Goal: Information Seeking & Learning: Learn about a topic

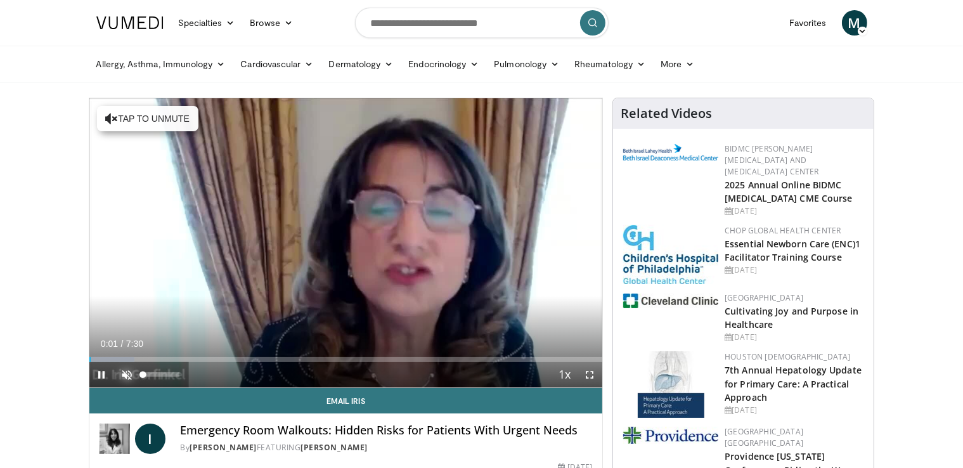
click at [124, 375] on span "Video Player" at bounding box center [127, 374] width 25 height 25
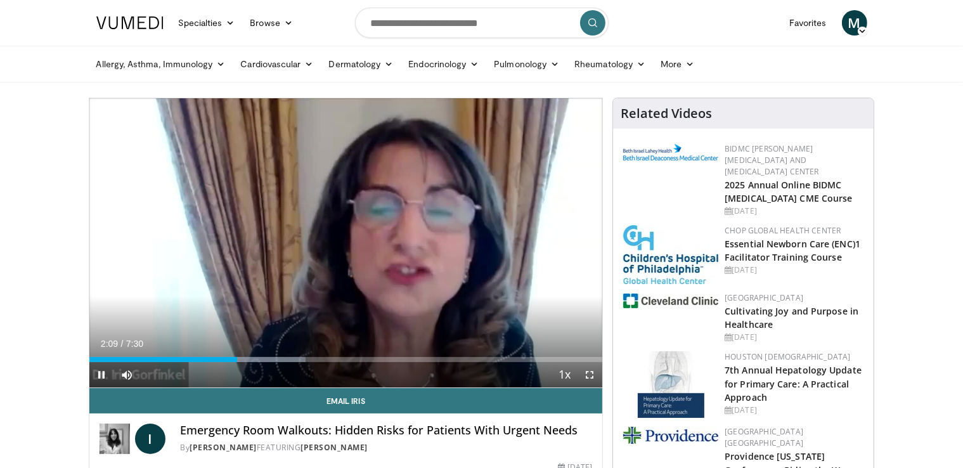
click at [216, 362] on div "Current Time 2:09 / Duration 7:30 Pause Skip Backward Skip Forward Mute Loaded …" at bounding box center [346, 374] width 514 height 25
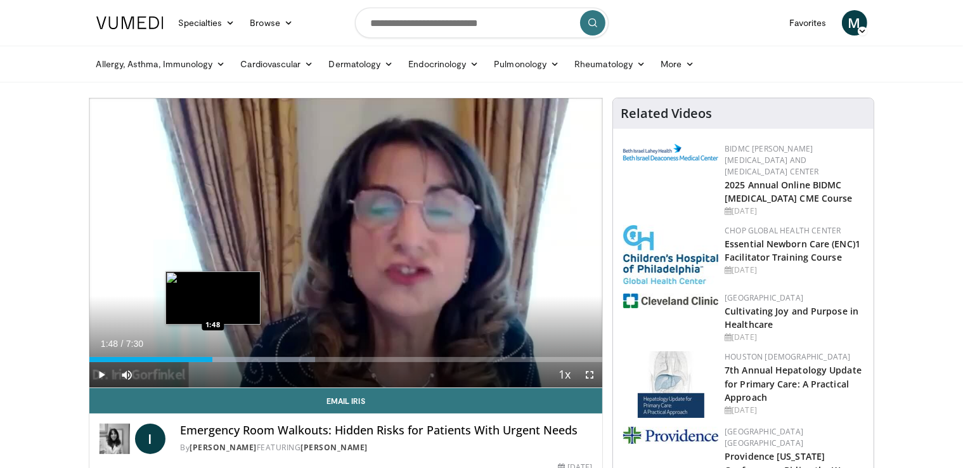
click at [212, 358] on div "2:12" at bounding box center [151, 359] width 124 height 5
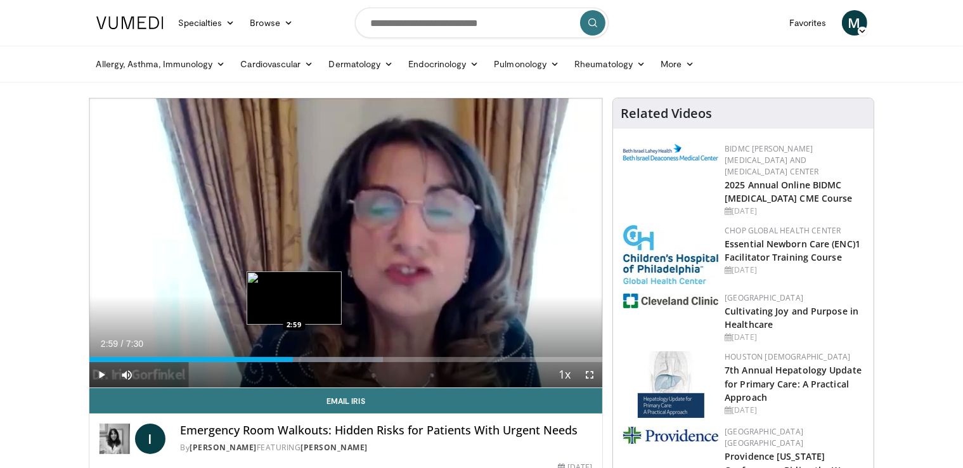
click at [293, 358] on div "Loaded : 57.25% 2:59 2:59" at bounding box center [346, 359] width 514 height 5
click at [287, 358] on div "3:03" at bounding box center [193, 359] width 209 height 5
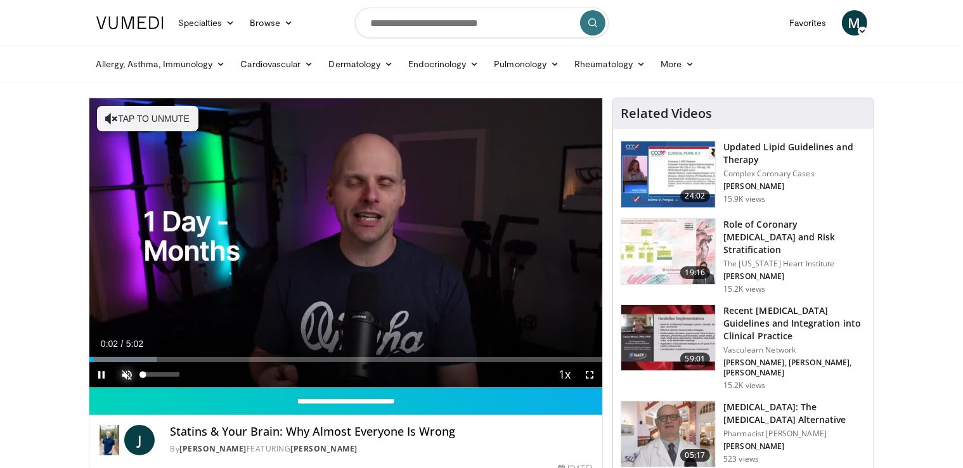
click at [126, 373] on span "Video Player" at bounding box center [127, 374] width 25 height 25
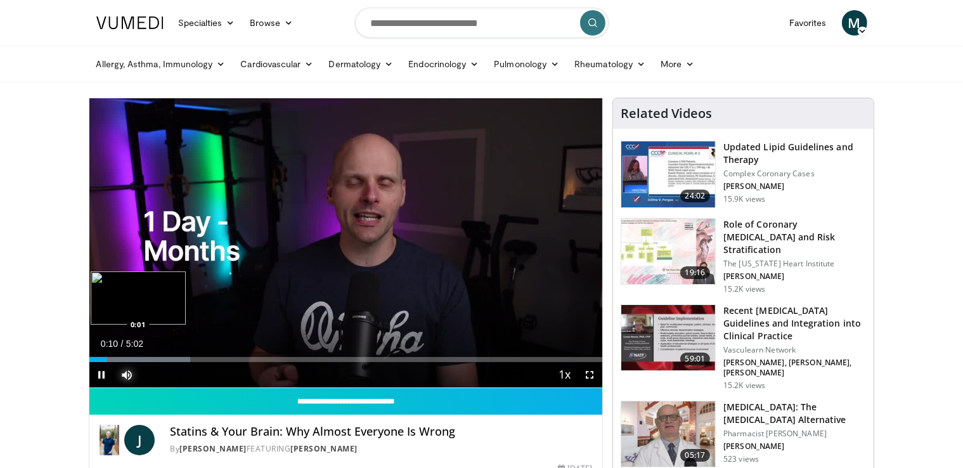
click at [91, 358] on div "0:10" at bounding box center [98, 359] width 18 height 5
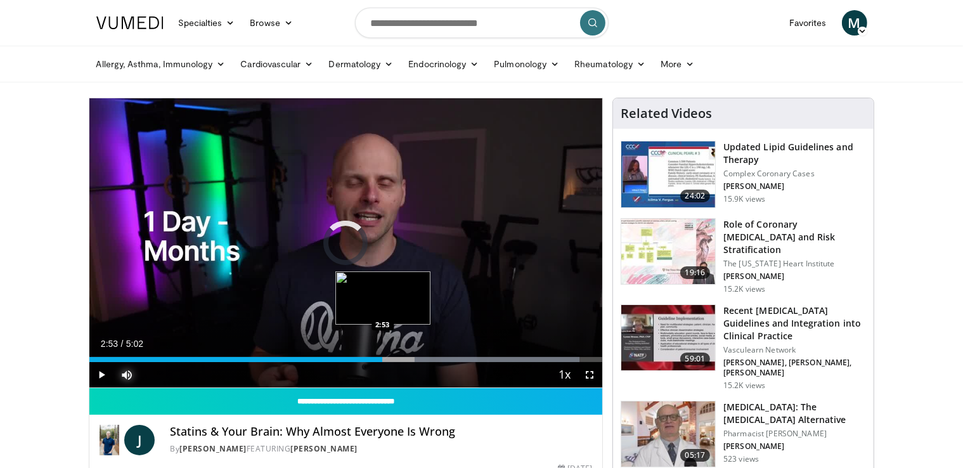
click at [382, 358] on div "2:53" at bounding box center [236, 359] width 294 height 5
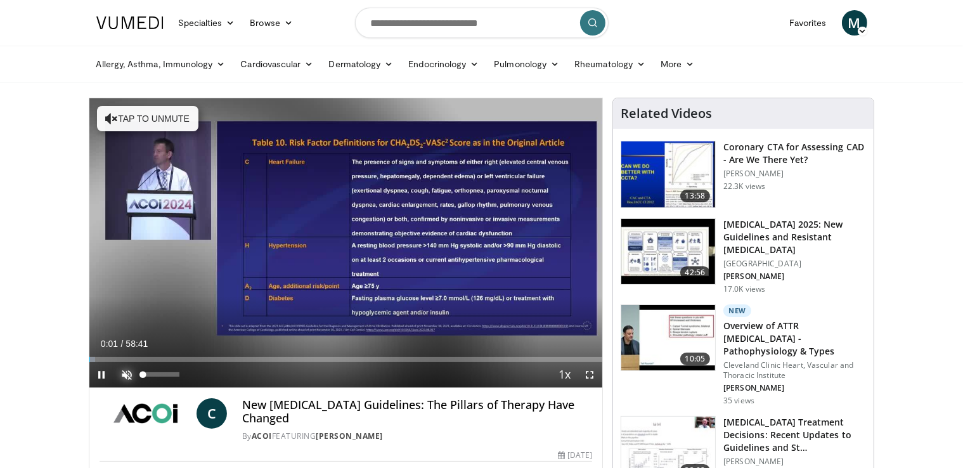
click at [122, 373] on span "Video Player" at bounding box center [127, 374] width 25 height 25
drag, startPoint x: 122, startPoint y: 373, endPoint x: 363, endPoint y: 348, distance: 242.2
click at [363, 348] on div "Current Time 4:15 / Duration 58:41" at bounding box center [346, 343] width 514 height 11
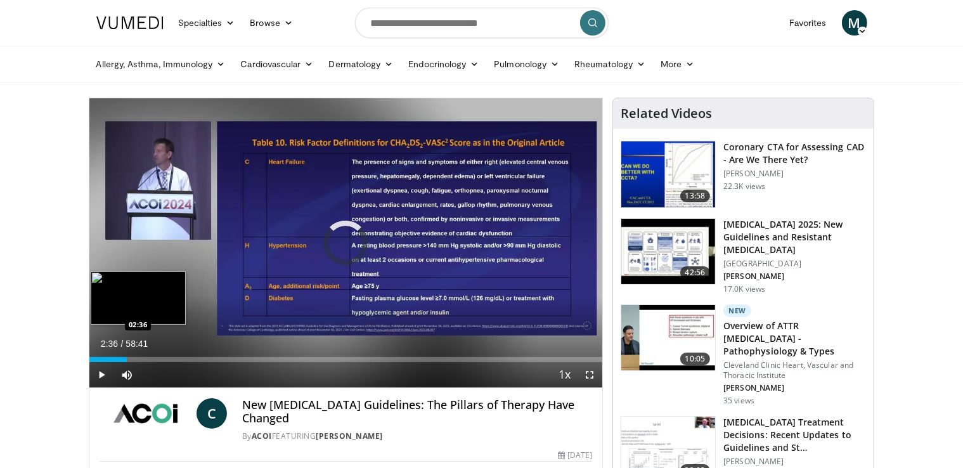
click at [112, 359] on div "02:36" at bounding box center [107, 359] width 37 height 5
click at [121, 358] on div "04:30" at bounding box center [108, 359] width 39 height 5
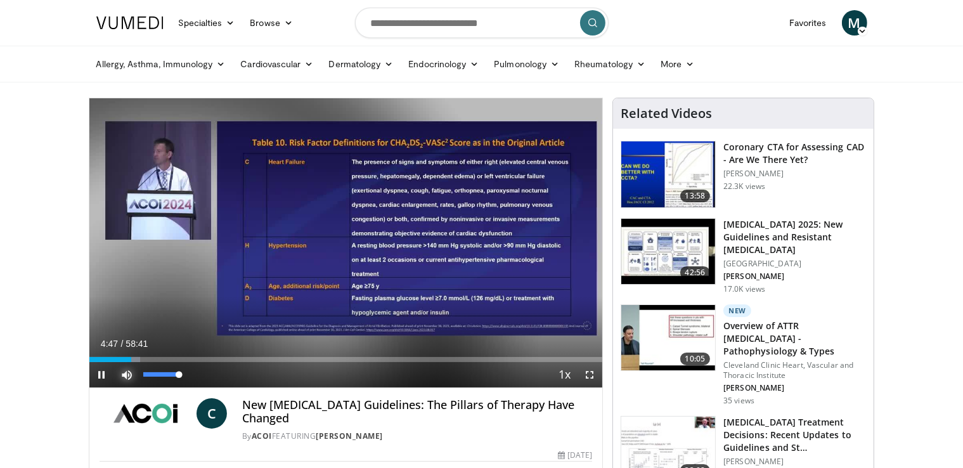
click at [124, 361] on video-js "**********" at bounding box center [346, 243] width 514 height 290
click at [124, 362] on span "Video Player" at bounding box center [127, 374] width 25 height 25
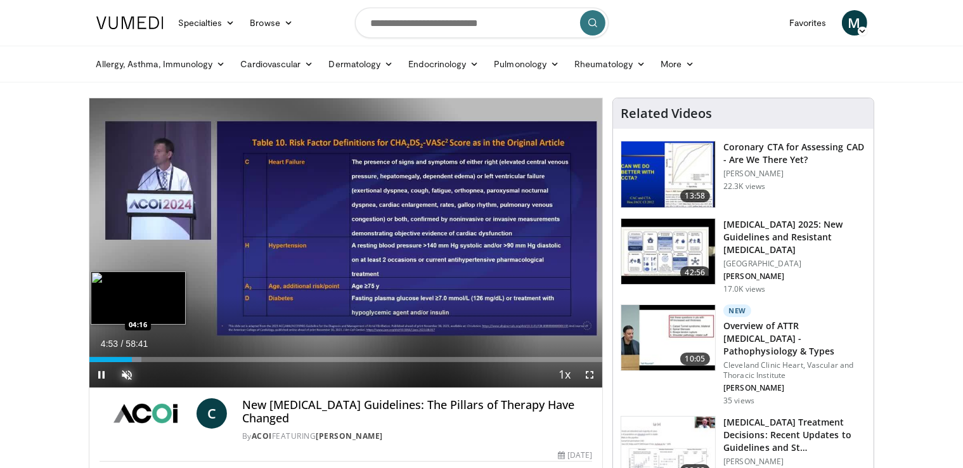
click at [126, 359] on div "04:53" at bounding box center [110, 359] width 42 height 5
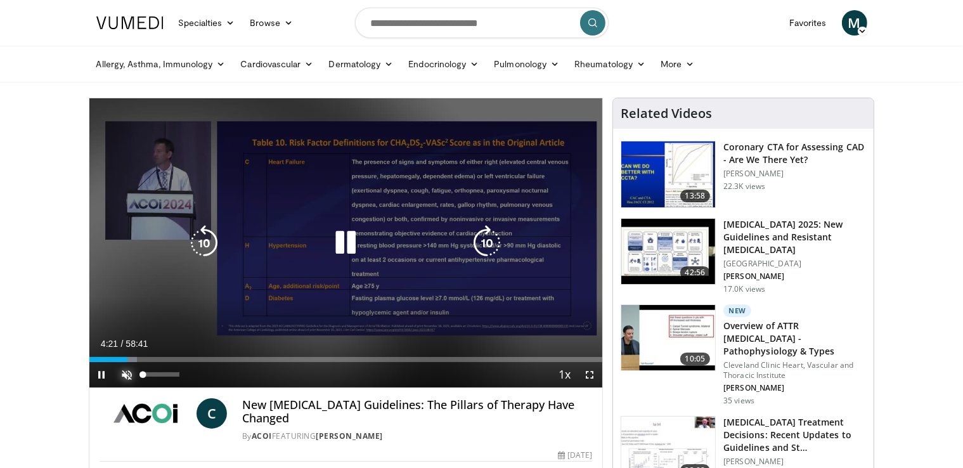
click at [127, 373] on span "Video Player" at bounding box center [127, 374] width 25 height 25
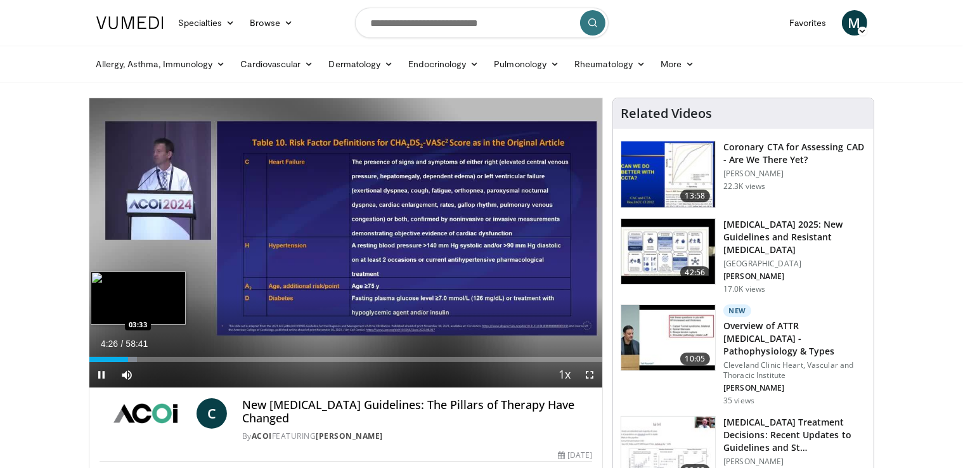
click at [120, 358] on video-js "**********" at bounding box center [346, 243] width 514 height 290
click at [148, 357] on div "Loaded : 17.18% 09:05 06:48" at bounding box center [346, 359] width 514 height 5
click at [134, 359] on div "05:13" at bounding box center [112, 359] width 46 height 5
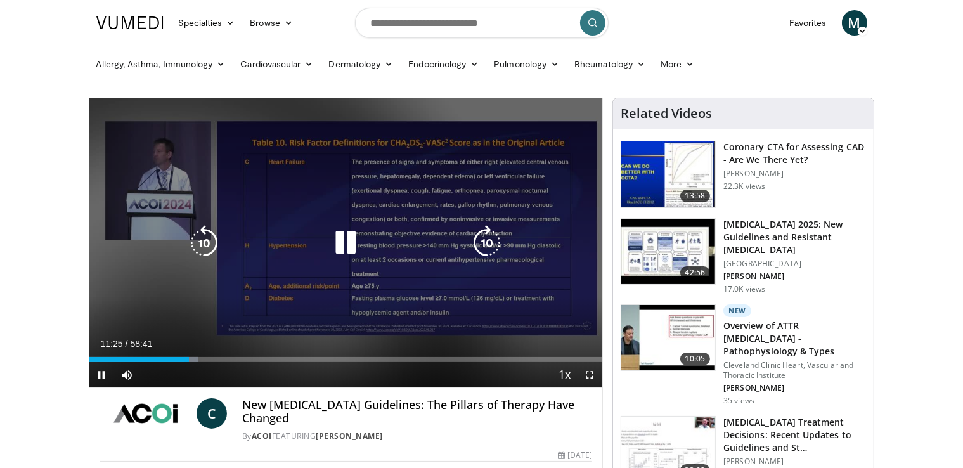
click at [339, 248] on icon "Video Player" at bounding box center [346, 243] width 36 height 36
